Goal: Task Accomplishment & Management: Use online tool/utility

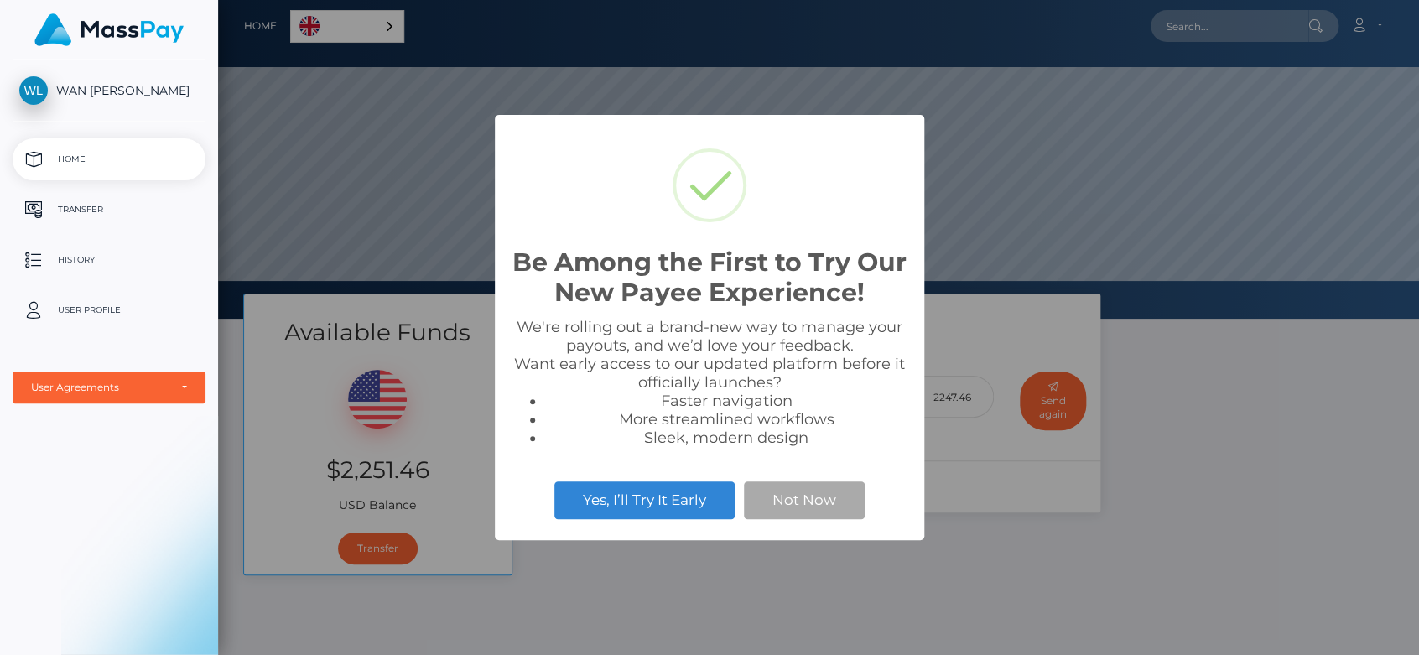
scroll to position [318, 1200]
click at [839, 500] on button "Not Now" at bounding box center [804, 499] width 121 height 37
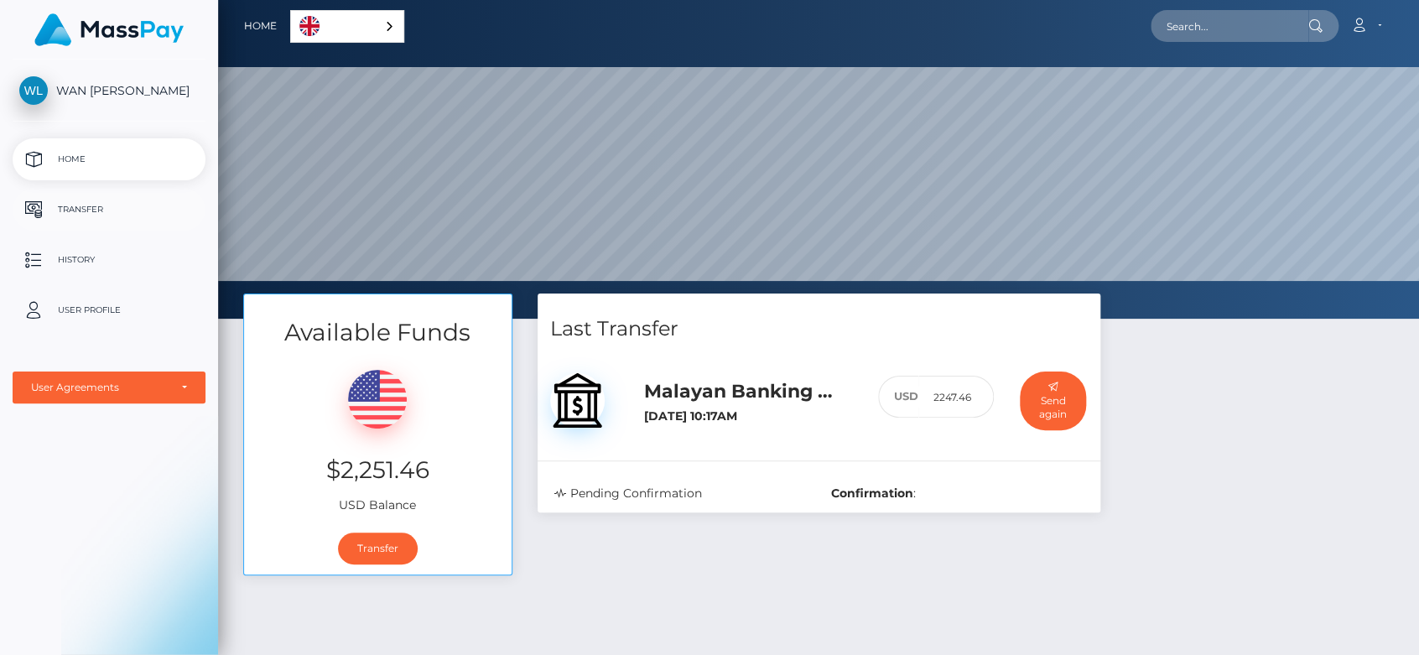
click at [86, 206] on p "Transfer" at bounding box center [108, 209] width 179 height 25
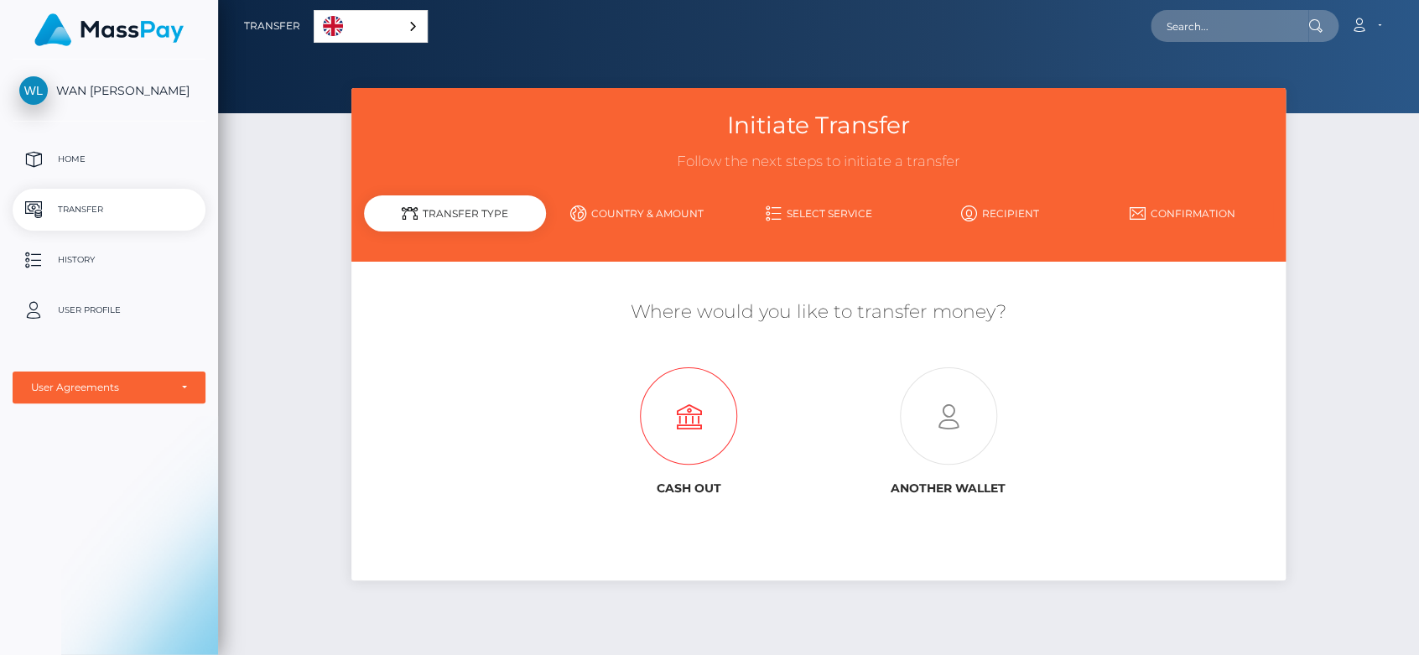
click at [710, 421] on icon at bounding box center [688, 416] width 259 height 97
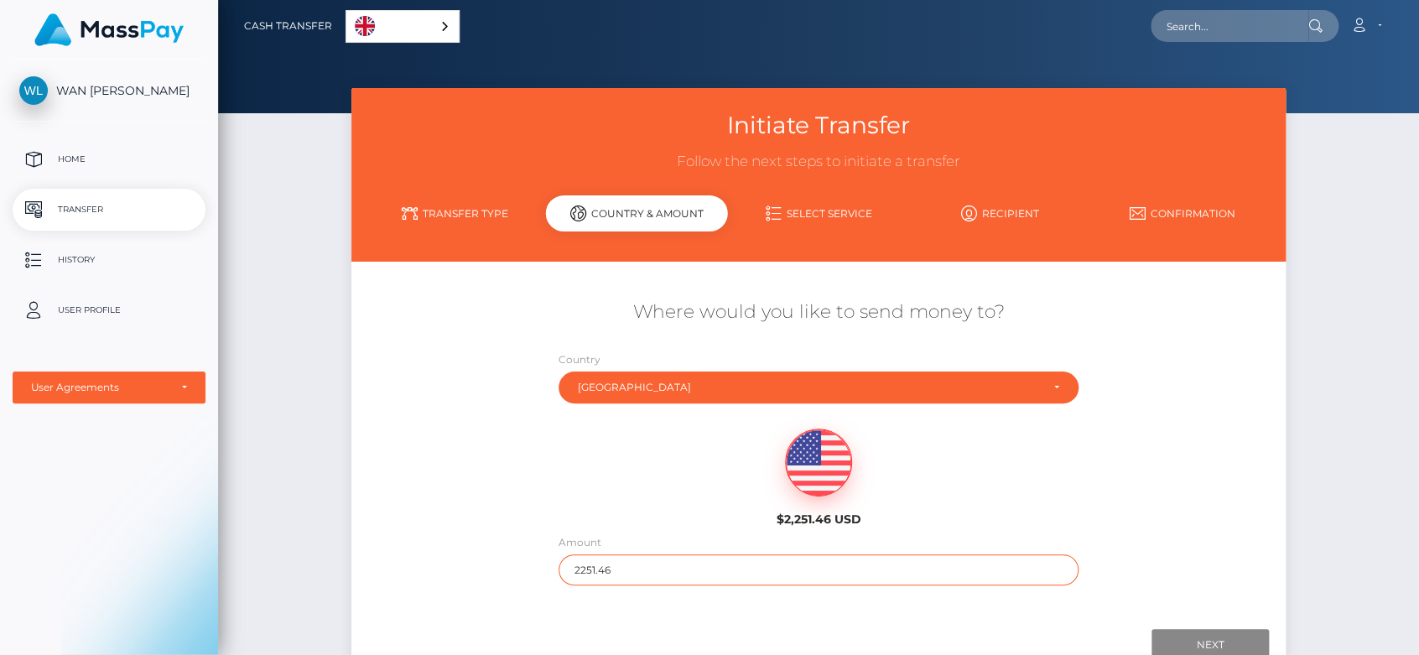
click at [644, 569] on input "2251.46" at bounding box center [817, 569] width 519 height 31
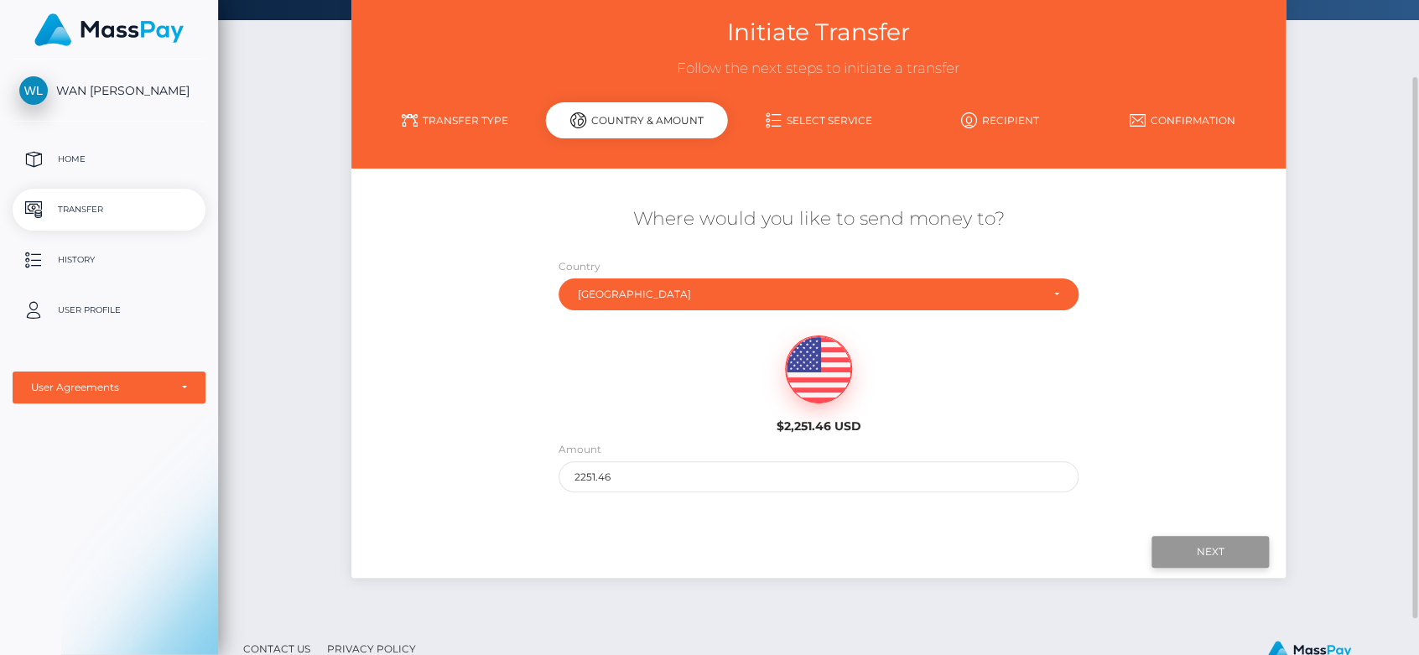
click at [1187, 558] on input "Next" at bounding box center [1209, 552] width 117 height 32
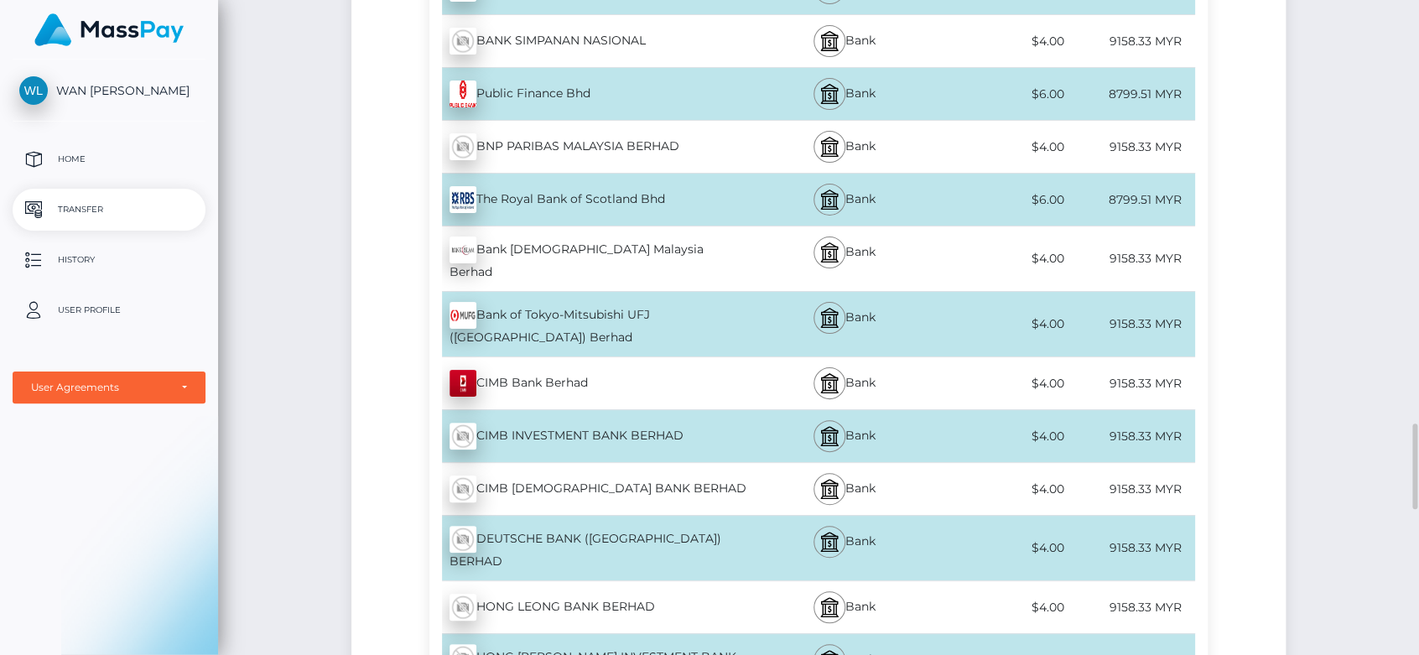
scroll to position [2981, 0]
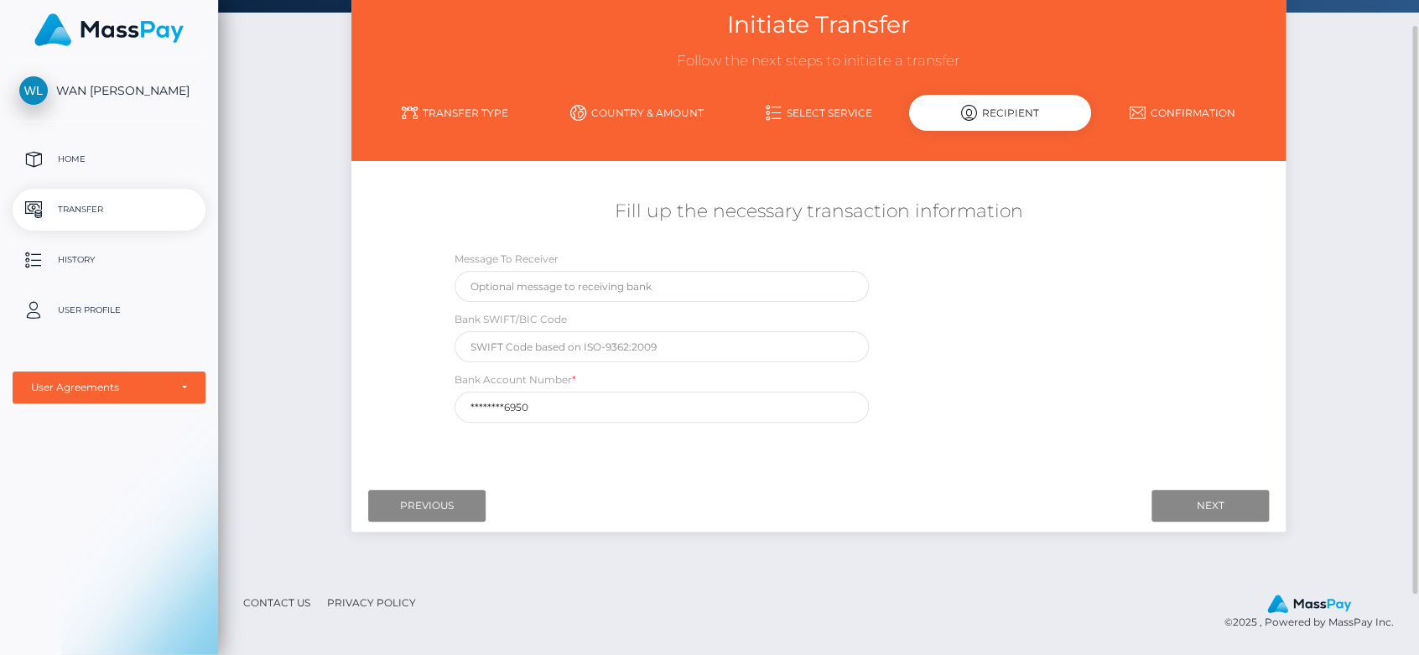
scroll to position [93, 0]
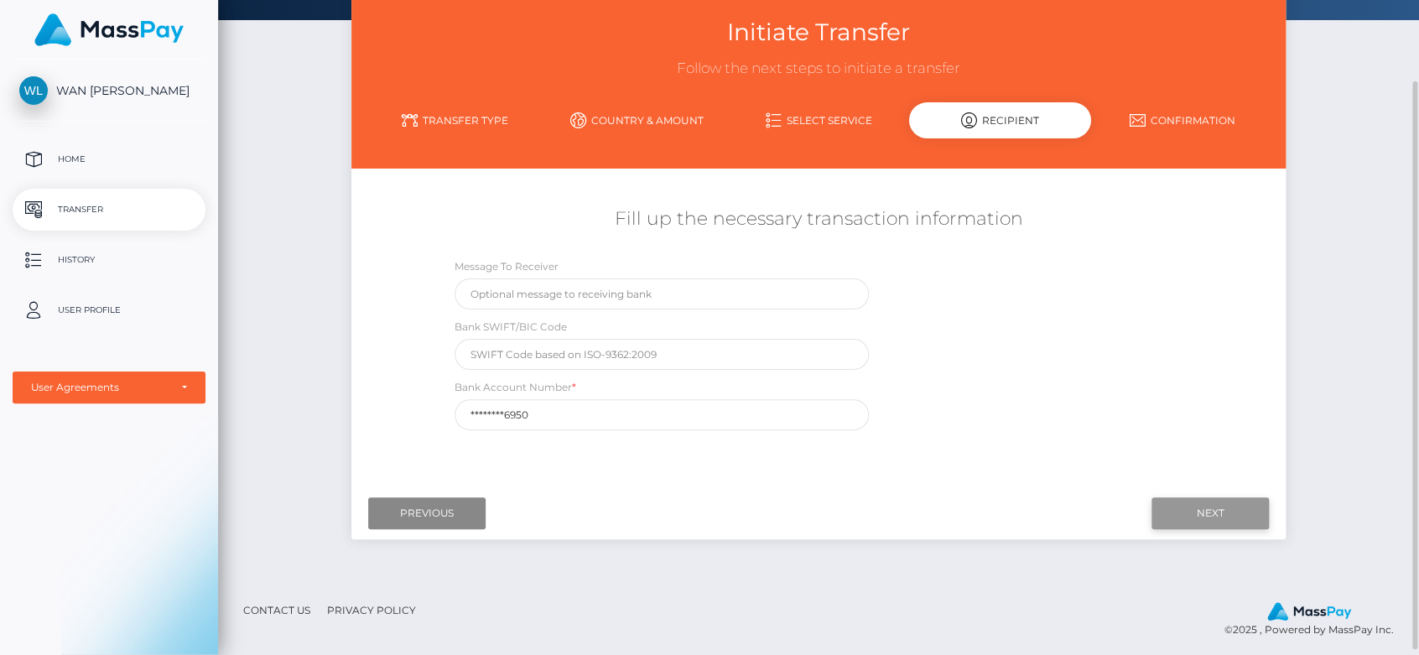
click at [1193, 520] on input "Next" at bounding box center [1209, 513] width 117 height 32
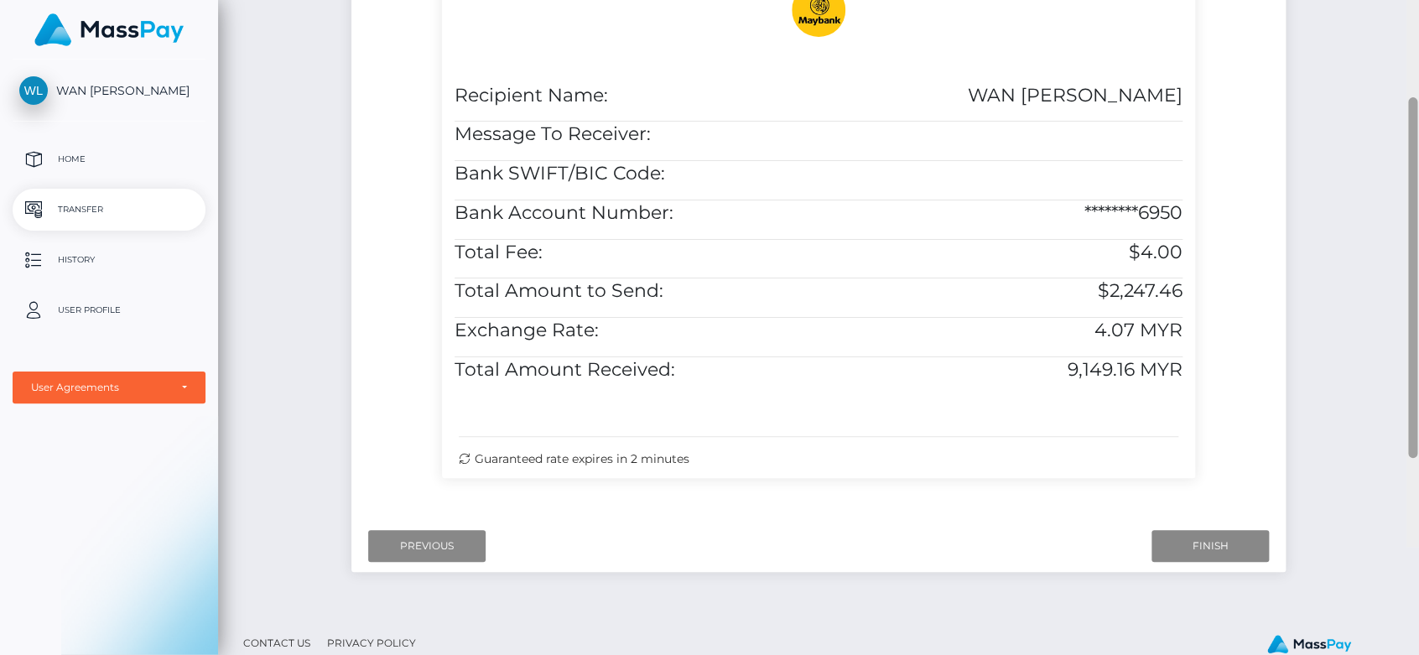
scroll to position [532, 0]
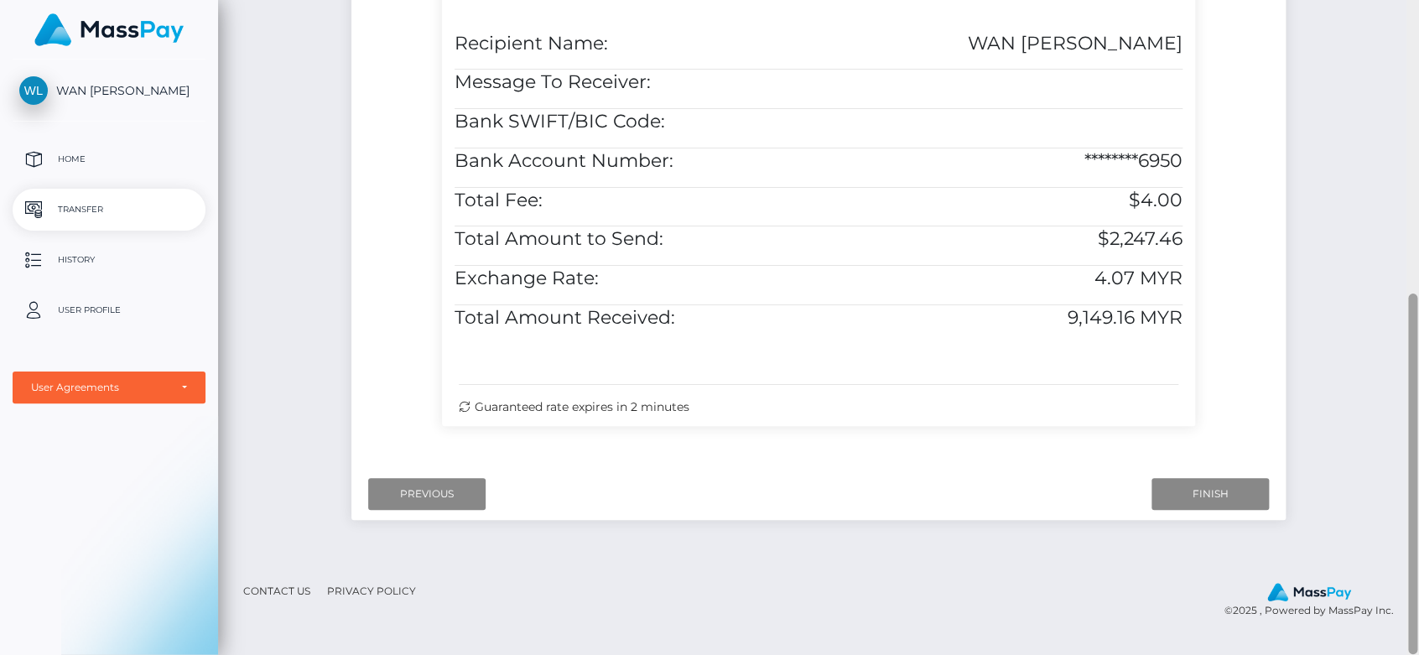
drag, startPoint x: 1412, startPoint y: 229, endPoint x: 1405, endPoint y: 344, distance: 115.1
click at [1406, 344] on div at bounding box center [1412, 327] width 13 height 655
click at [1197, 501] on input "Finish" at bounding box center [1209, 494] width 117 height 32
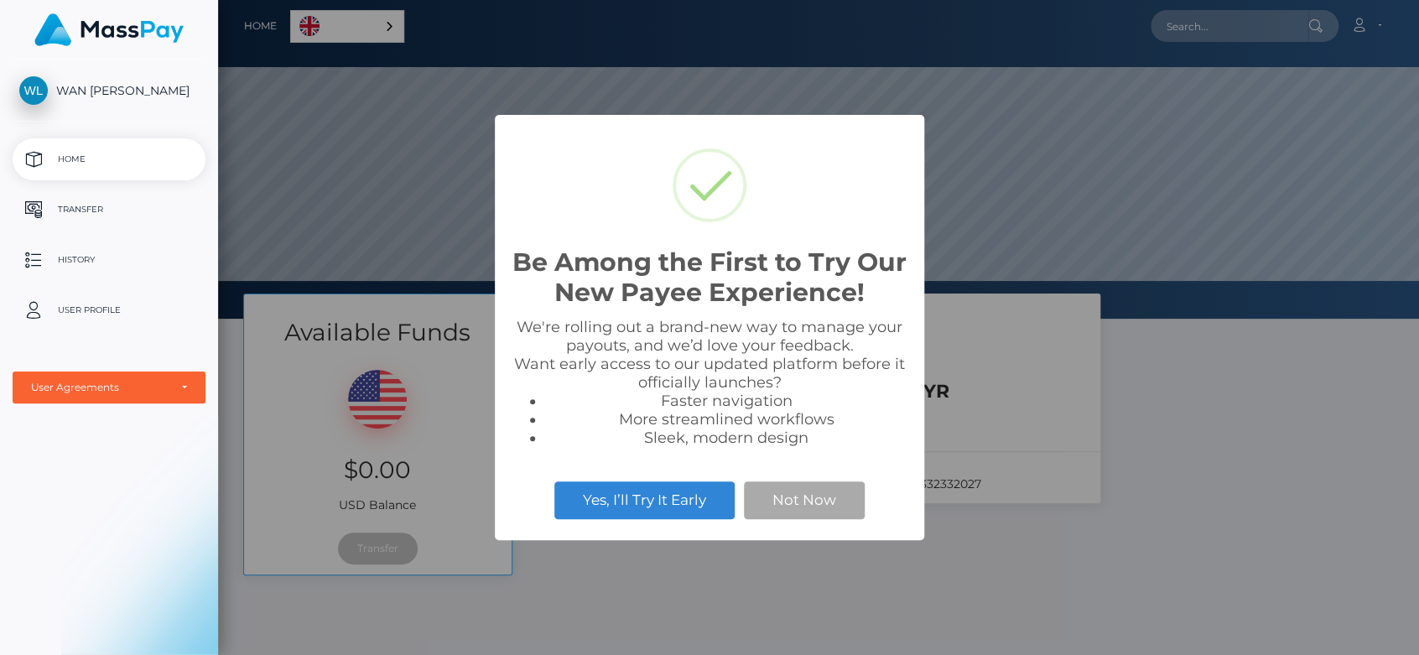
scroll to position [318, 1200]
click at [840, 495] on button "Not Now" at bounding box center [804, 499] width 121 height 37
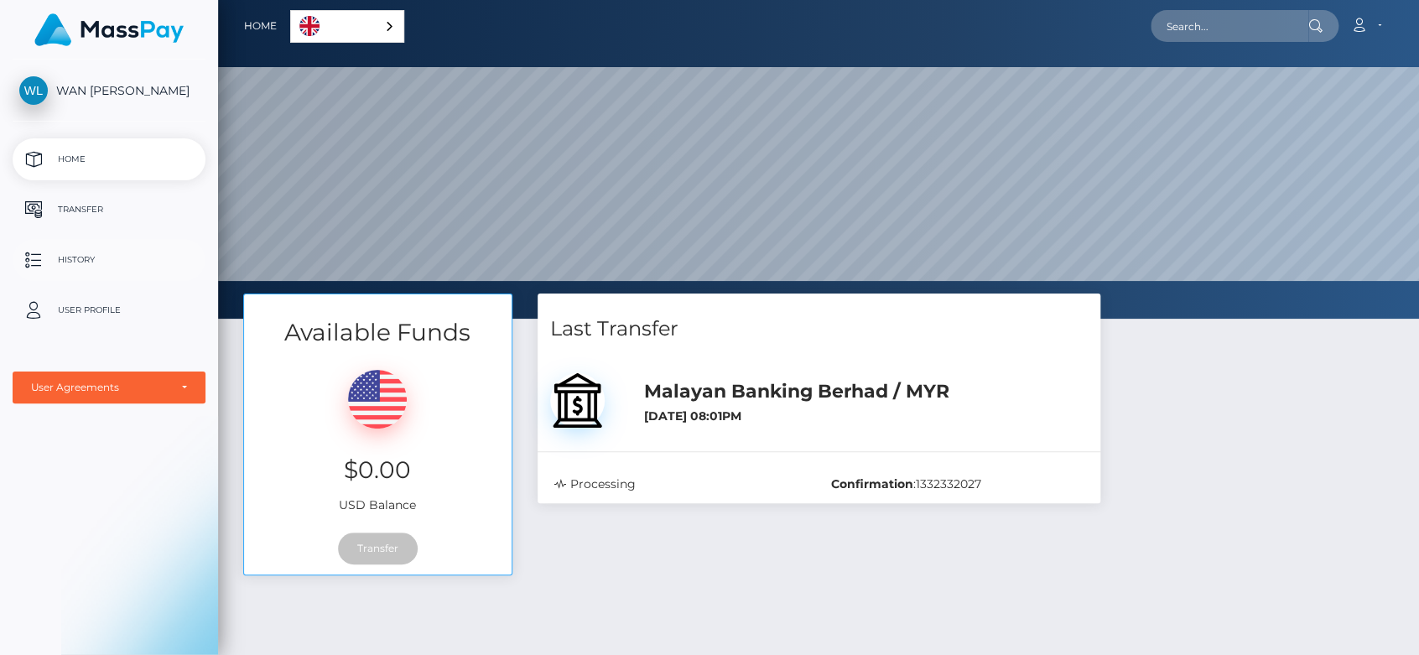
click at [60, 257] on p "History" at bounding box center [108, 259] width 179 height 25
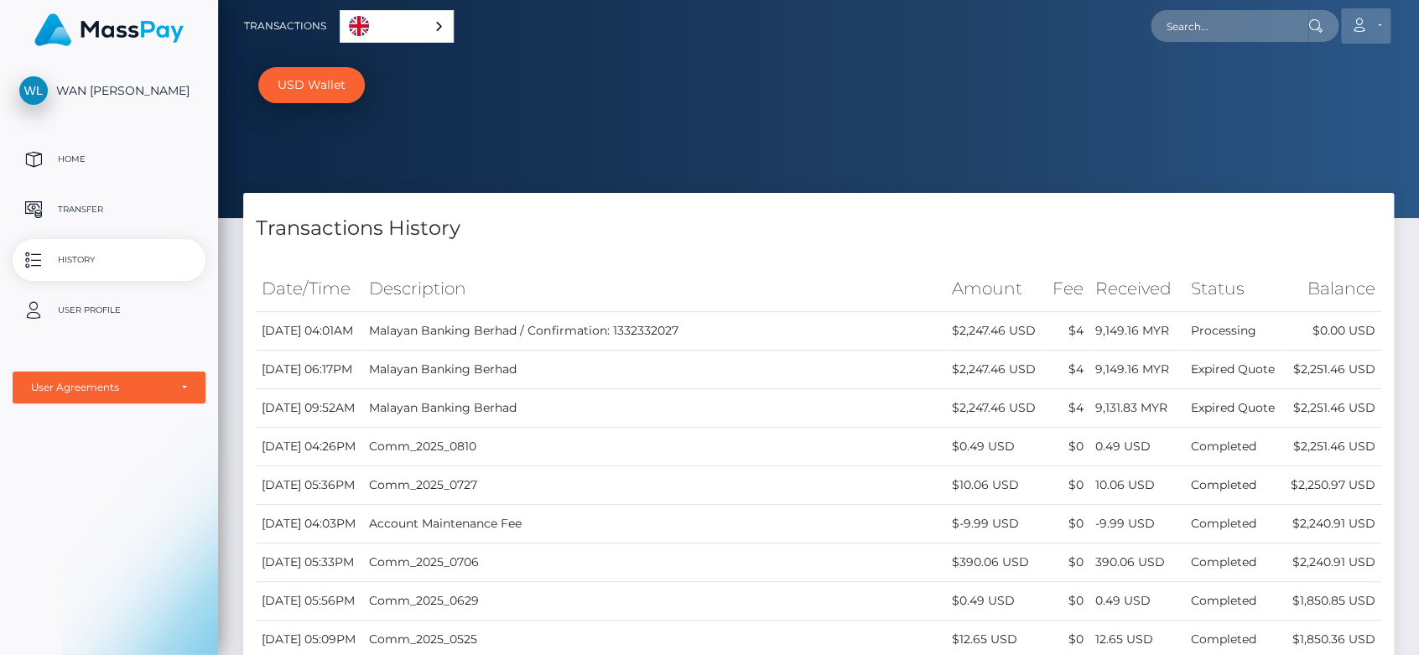
click at [1381, 29] on link "Account" at bounding box center [1365, 25] width 49 height 35
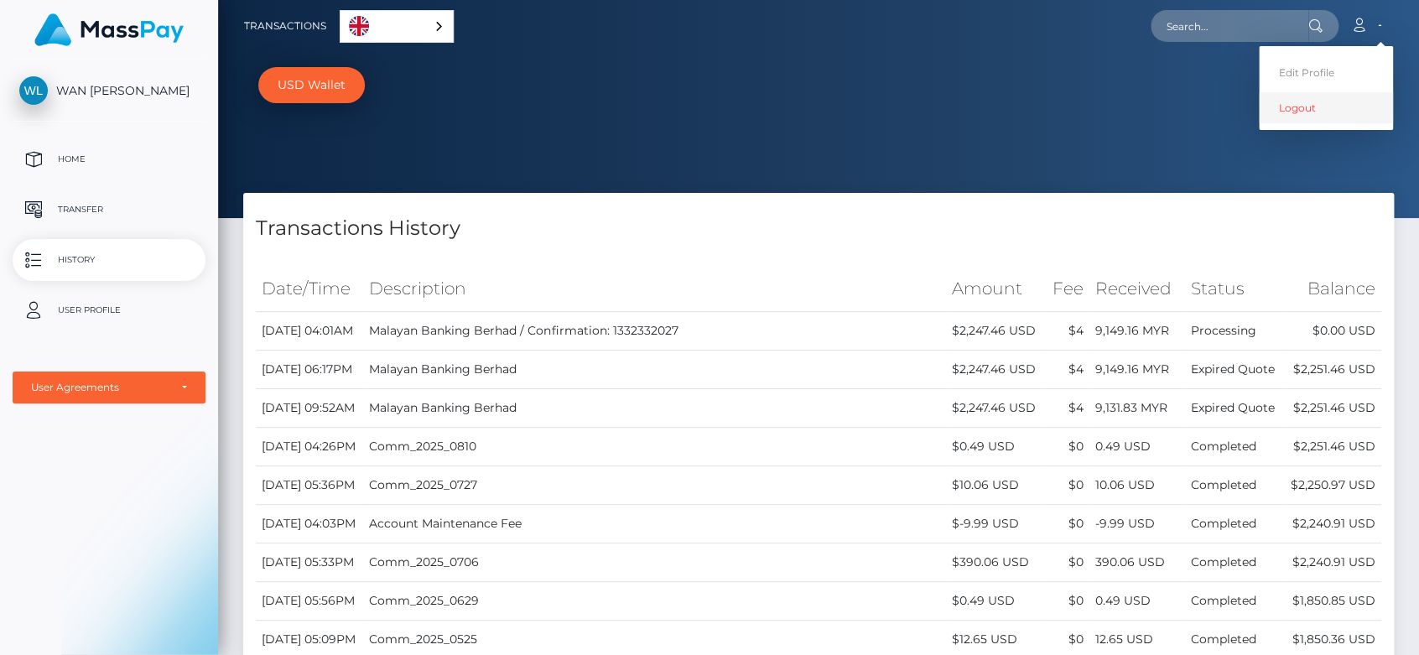
click at [1321, 107] on link "Logout" at bounding box center [1326, 107] width 134 height 31
